Goal: Transaction & Acquisition: Download file/media

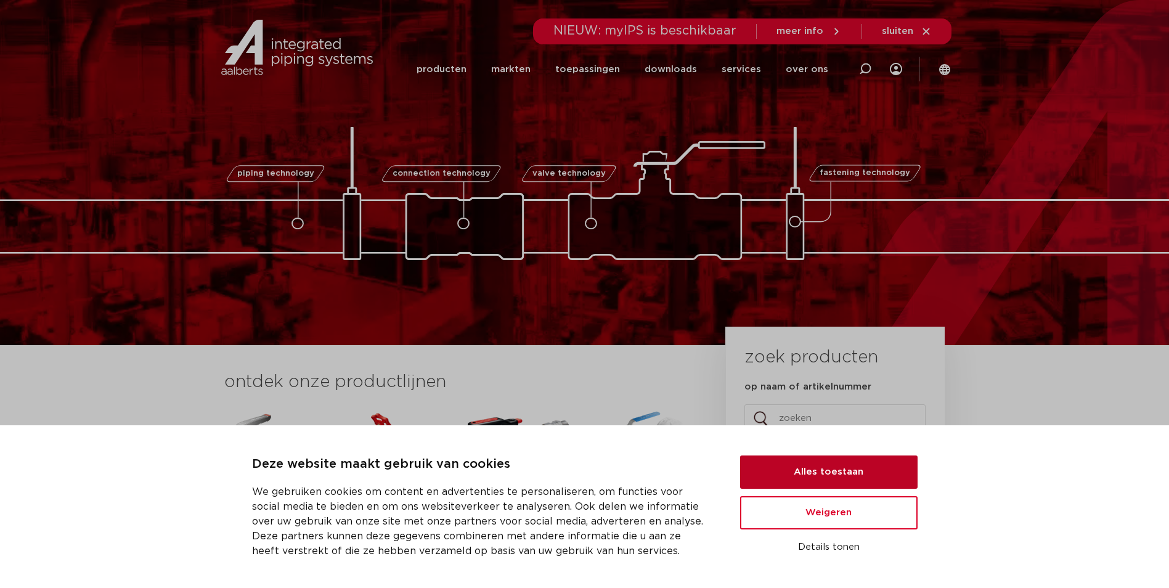
click at [817, 472] on button "Alles toestaan" at bounding box center [828, 471] width 177 height 33
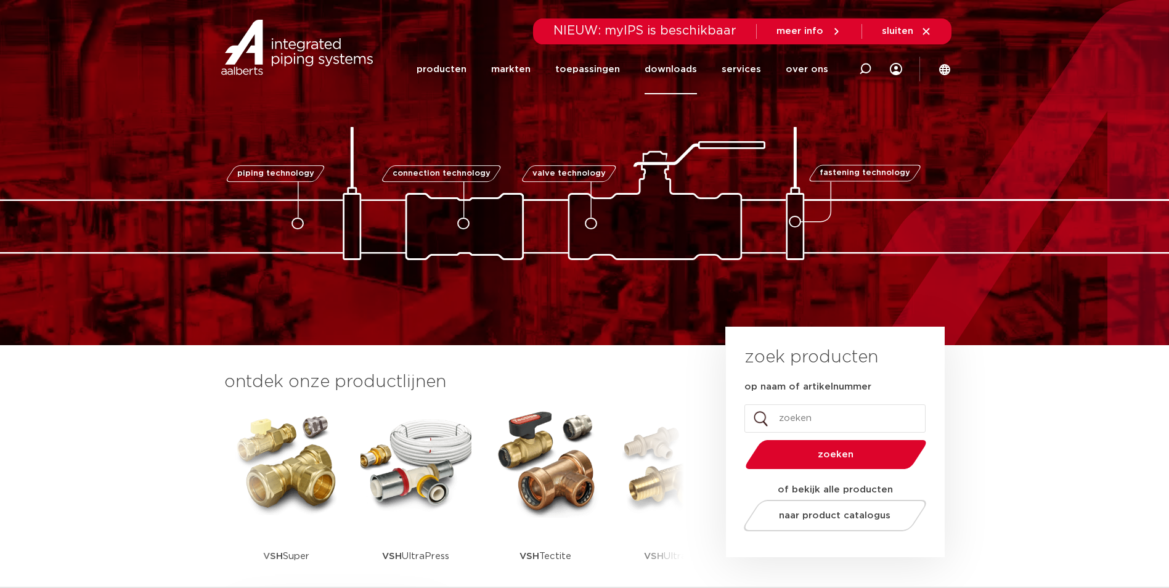
click at [670, 68] on link "downloads" at bounding box center [671, 69] width 52 height 50
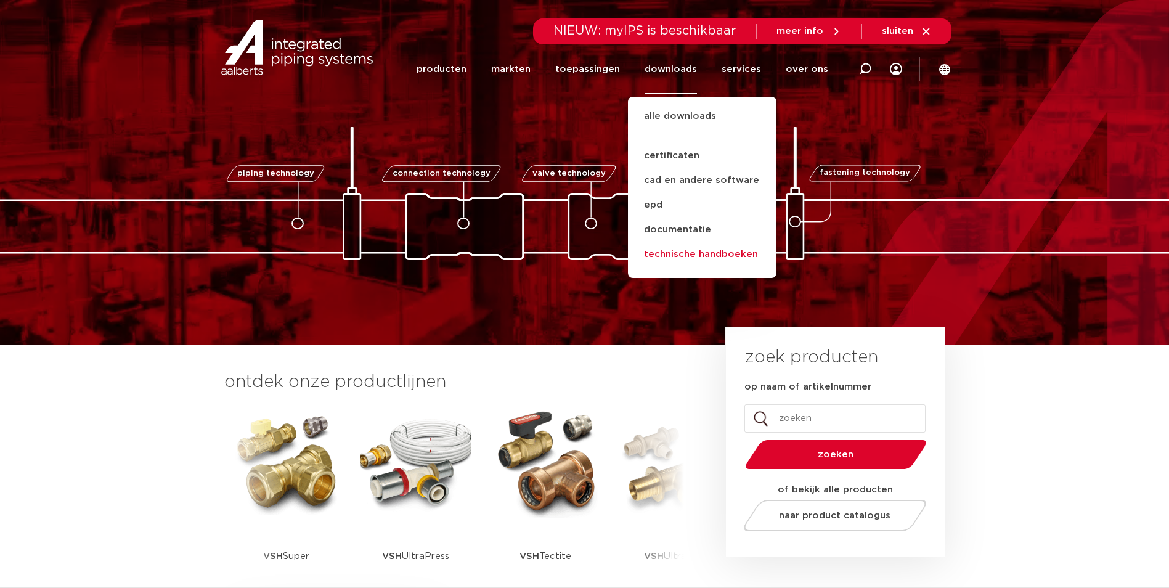
click at [667, 256] on link "technische handboeken" at bounding box center [702, 254] width 149 height 25
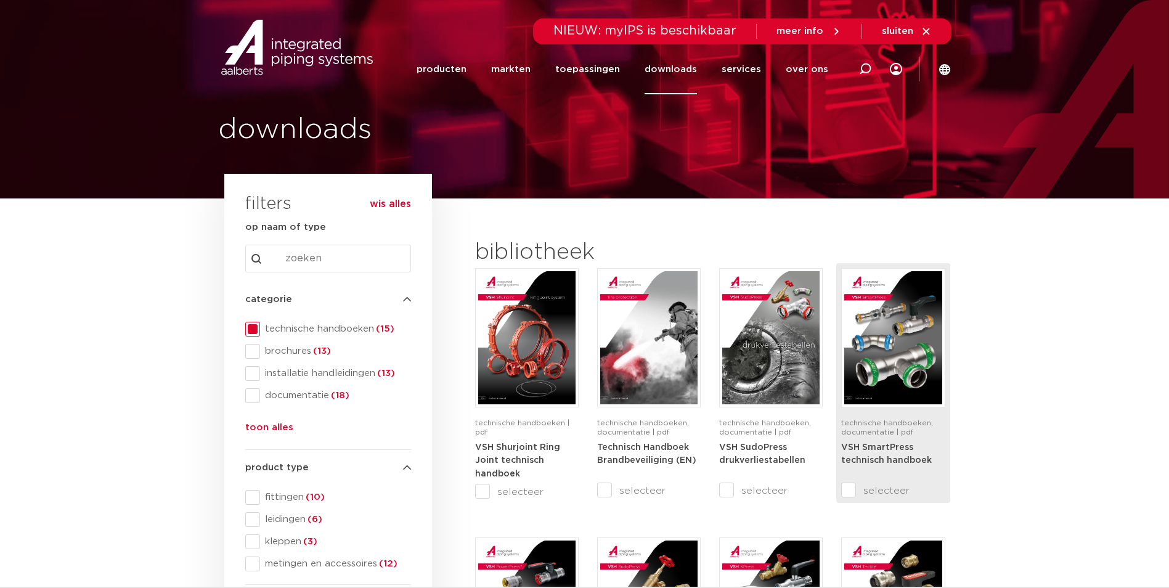
click at [890, 426] on span "technische handboeken, documentatie | pdf" at bounding box center [887, 427] width 92 height 17
